Goal: Information Seeking & Learning: Learn about a topic

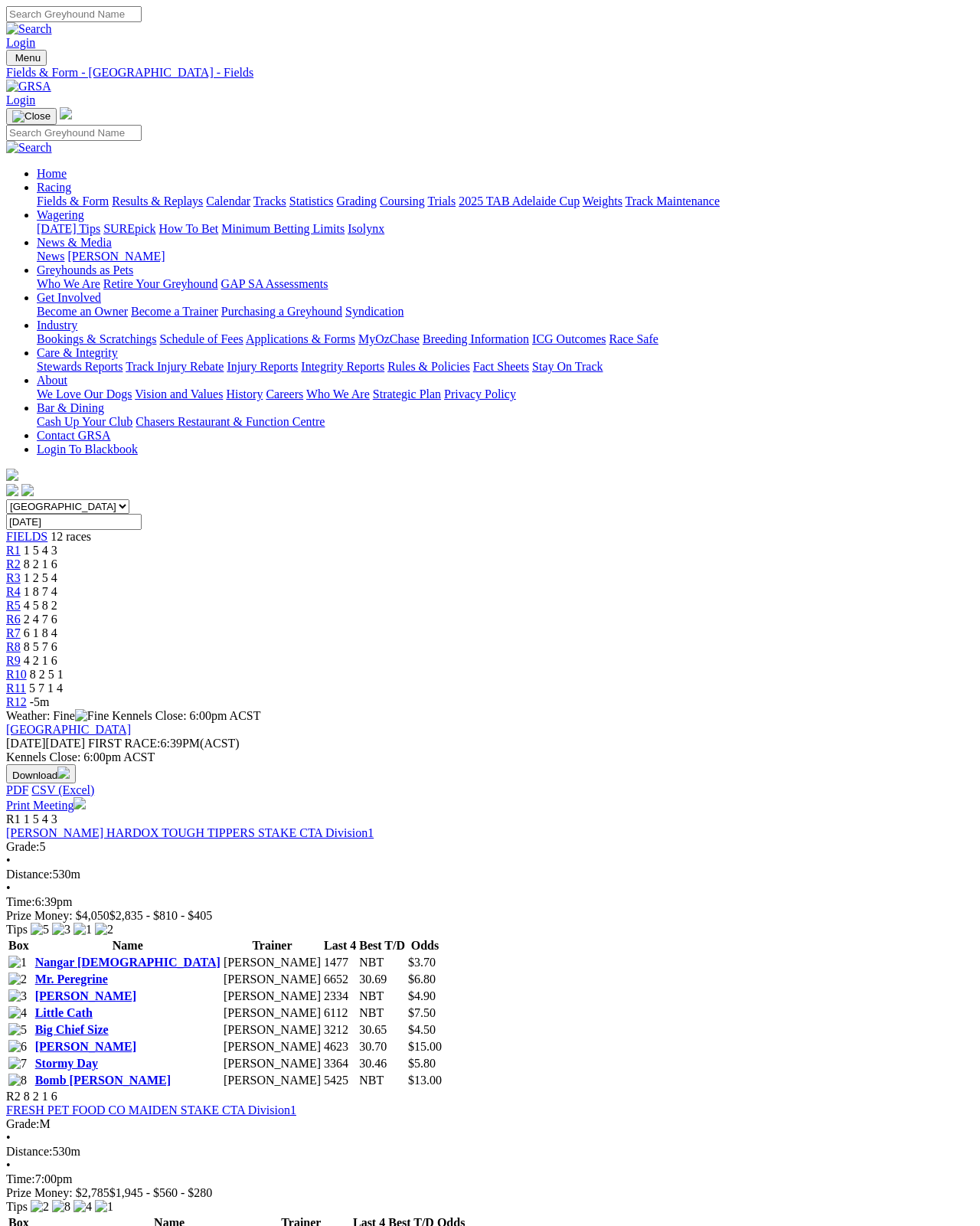
click at [168, 195] on link "Results & Replays" at bounding box center [157, 201] width 91 height 13
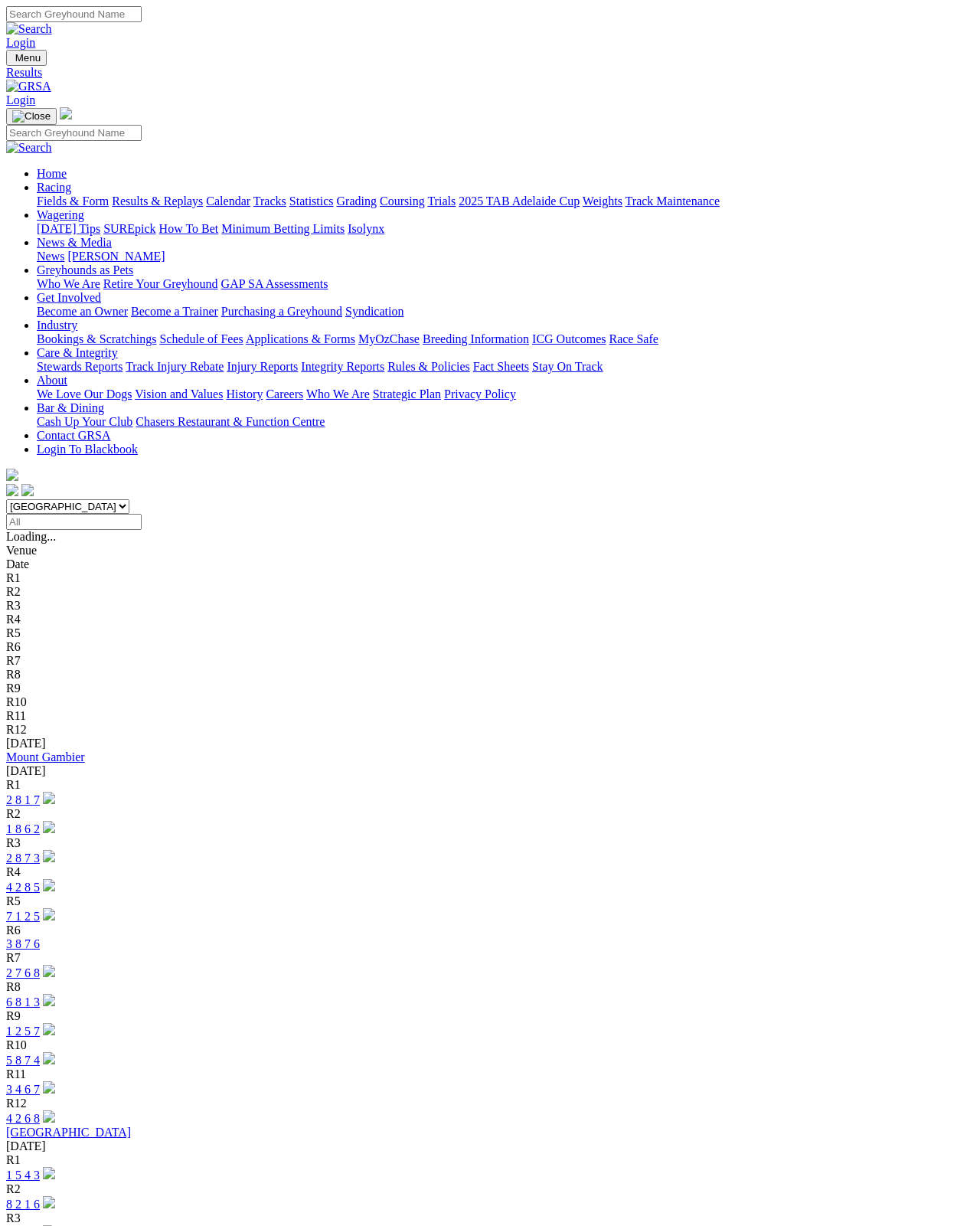
click at [97, 1092] on link "[GEOGRAPHIC_DATA]" at bounding box center [69, 1132] width 125 height 13
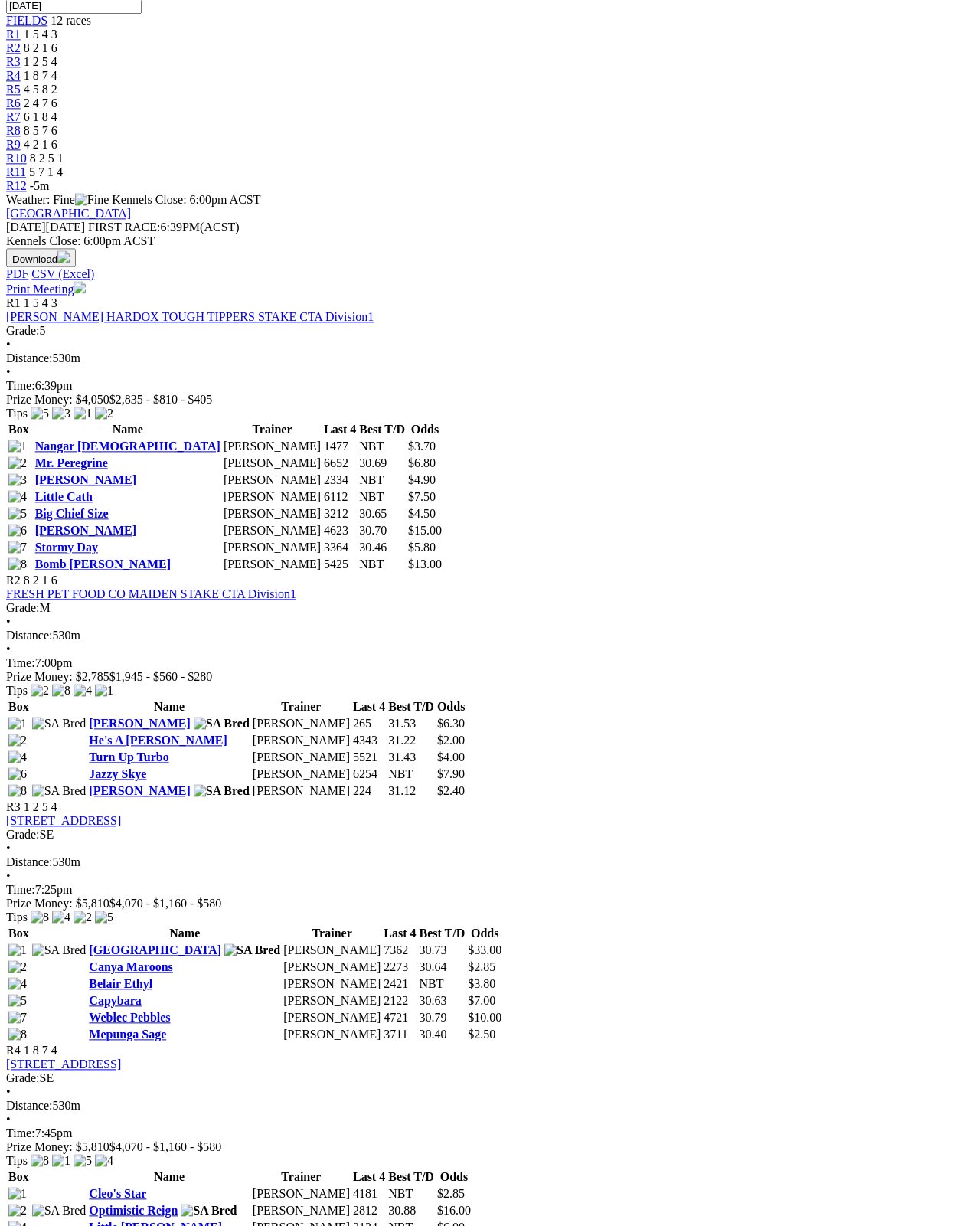
scroll to position [516, 0]
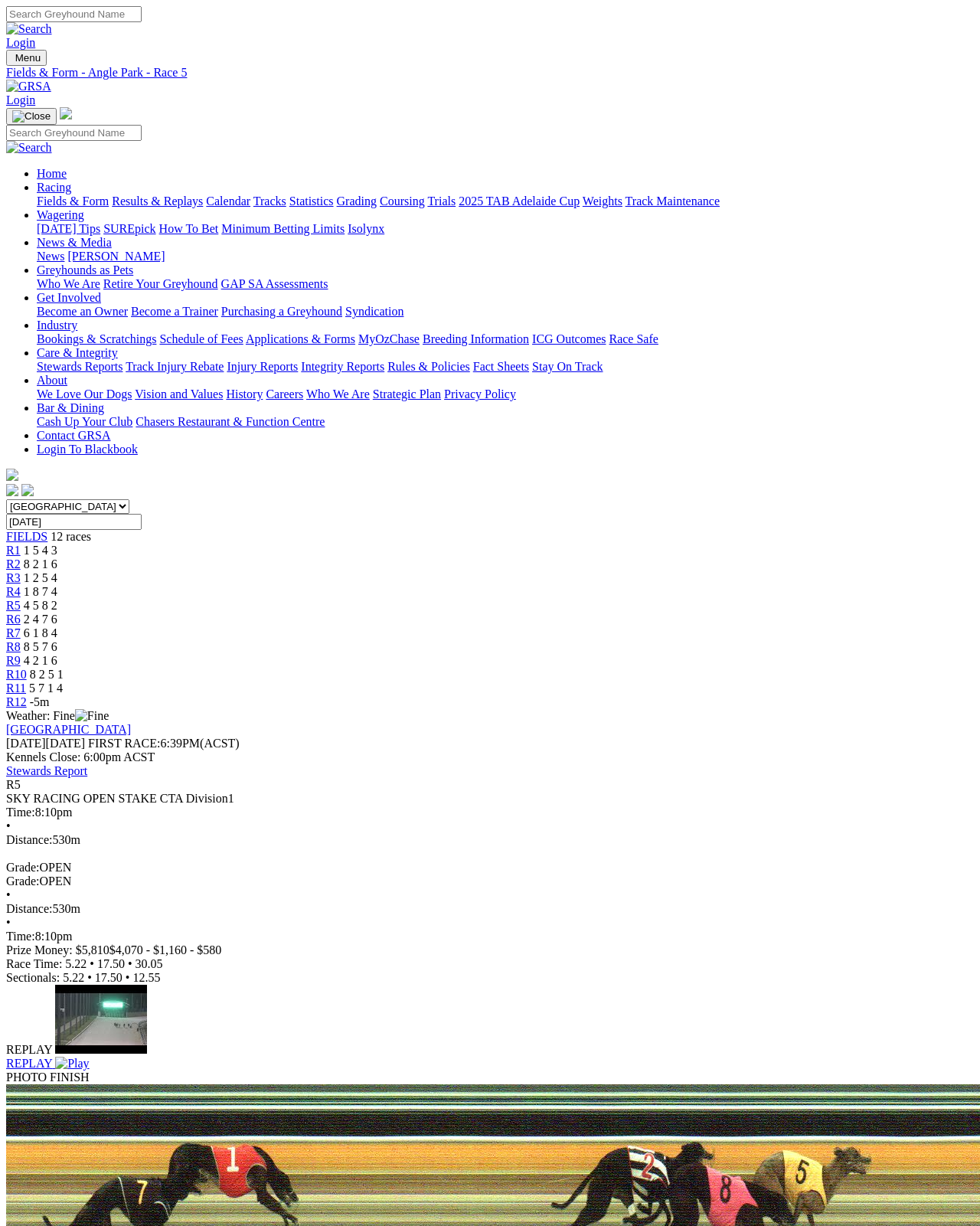
click at [88, 1057] on img at bounding box center [72, 1063] width 34 height 14
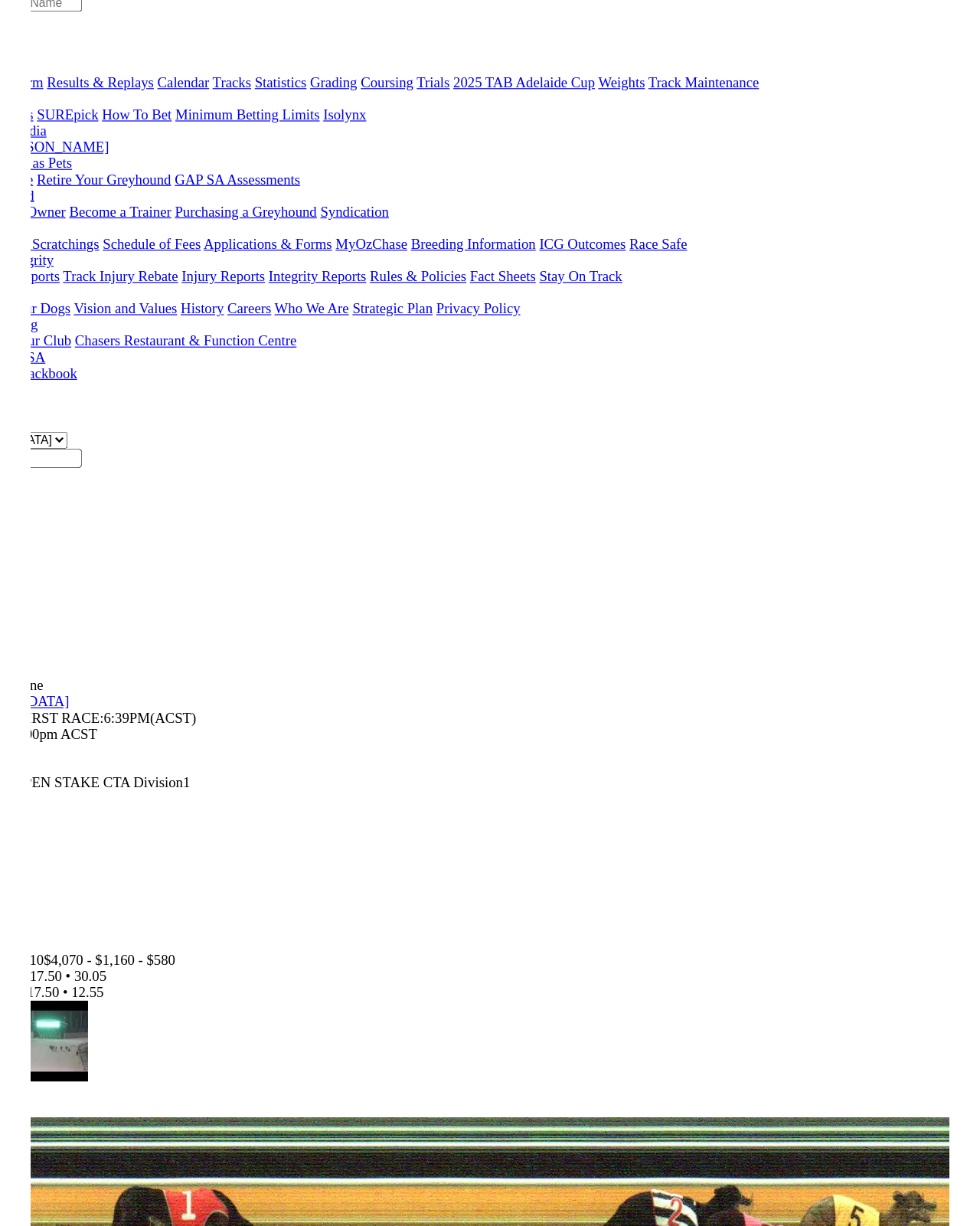
scroll to position [33, 0]
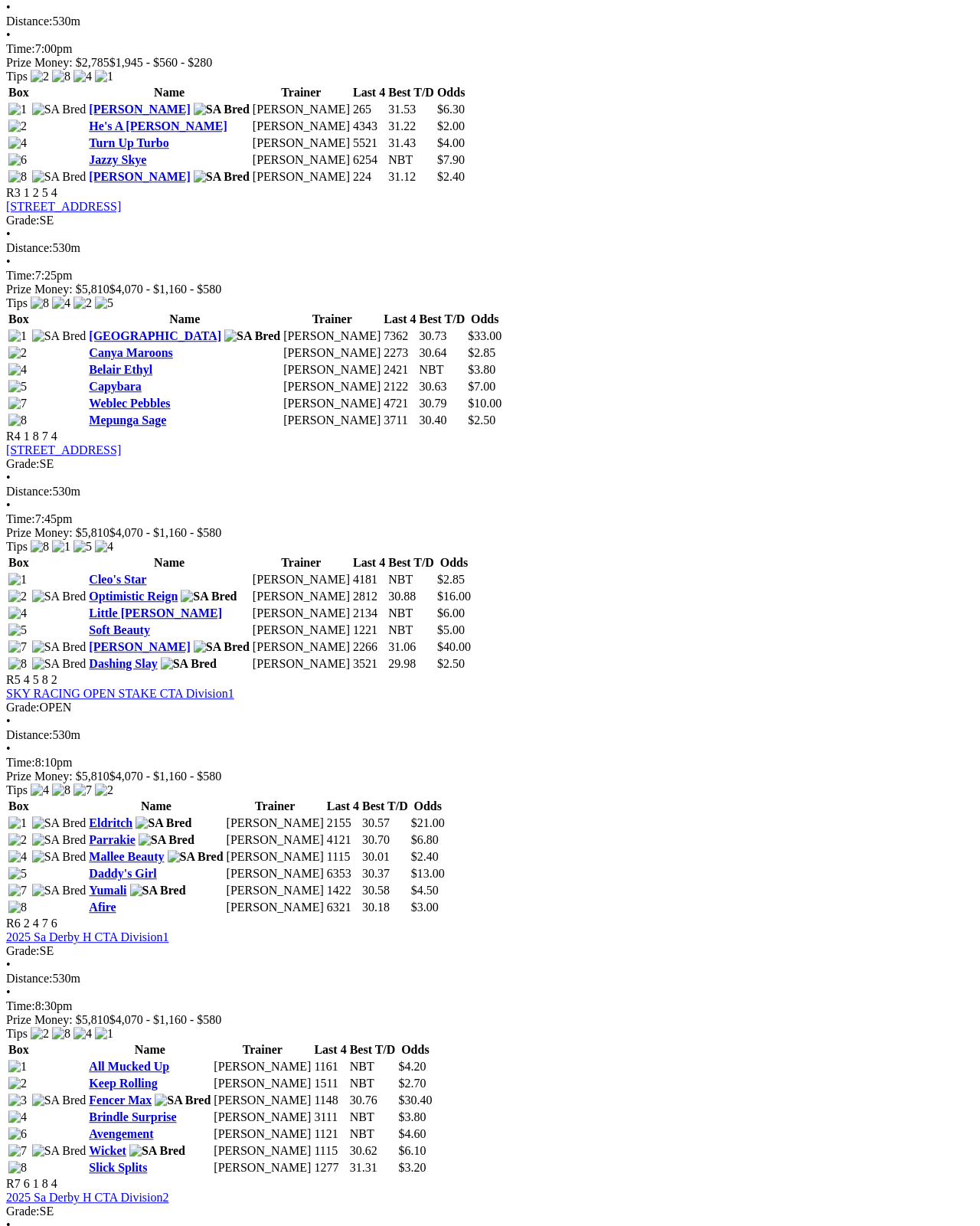
scroll to position [1142, 0]
